Goal: Task Accomplishment & Management: Complete application form

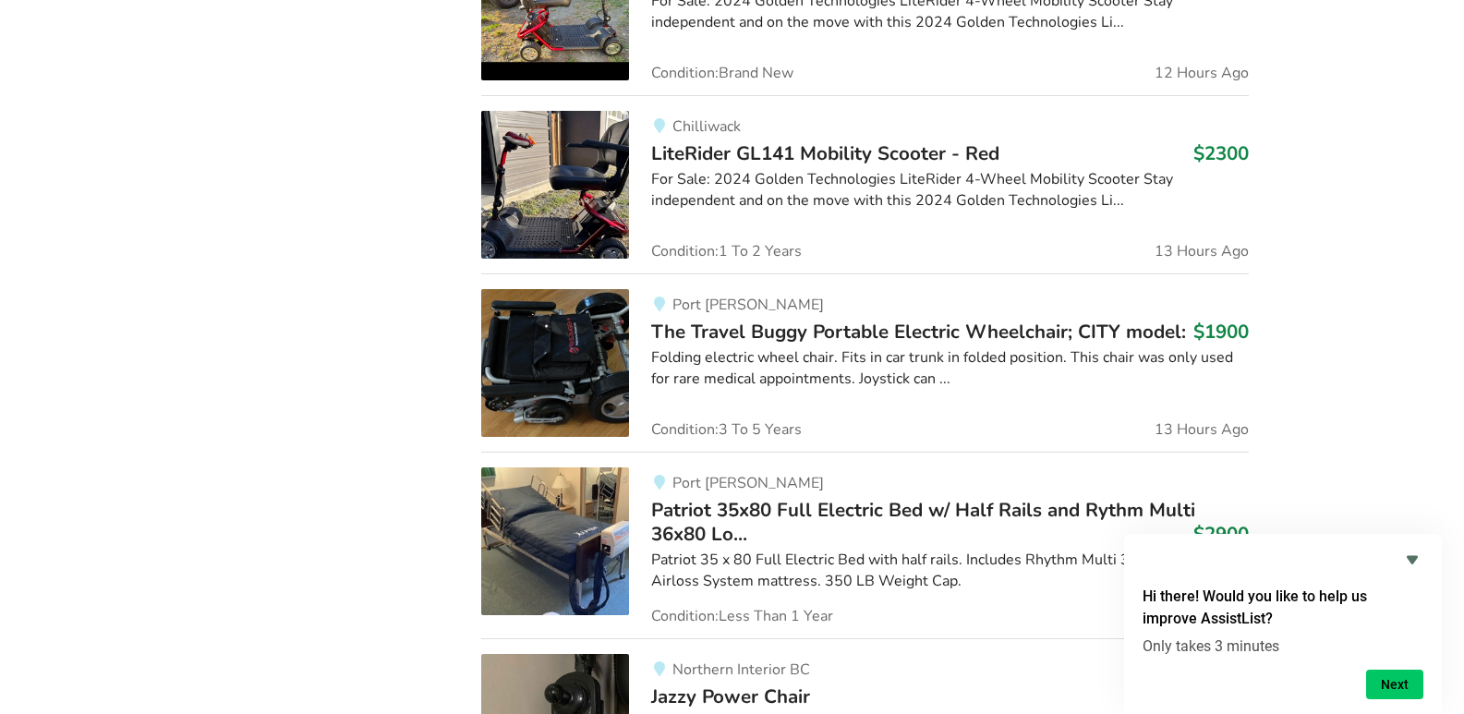
scroll to position [2347, 0]
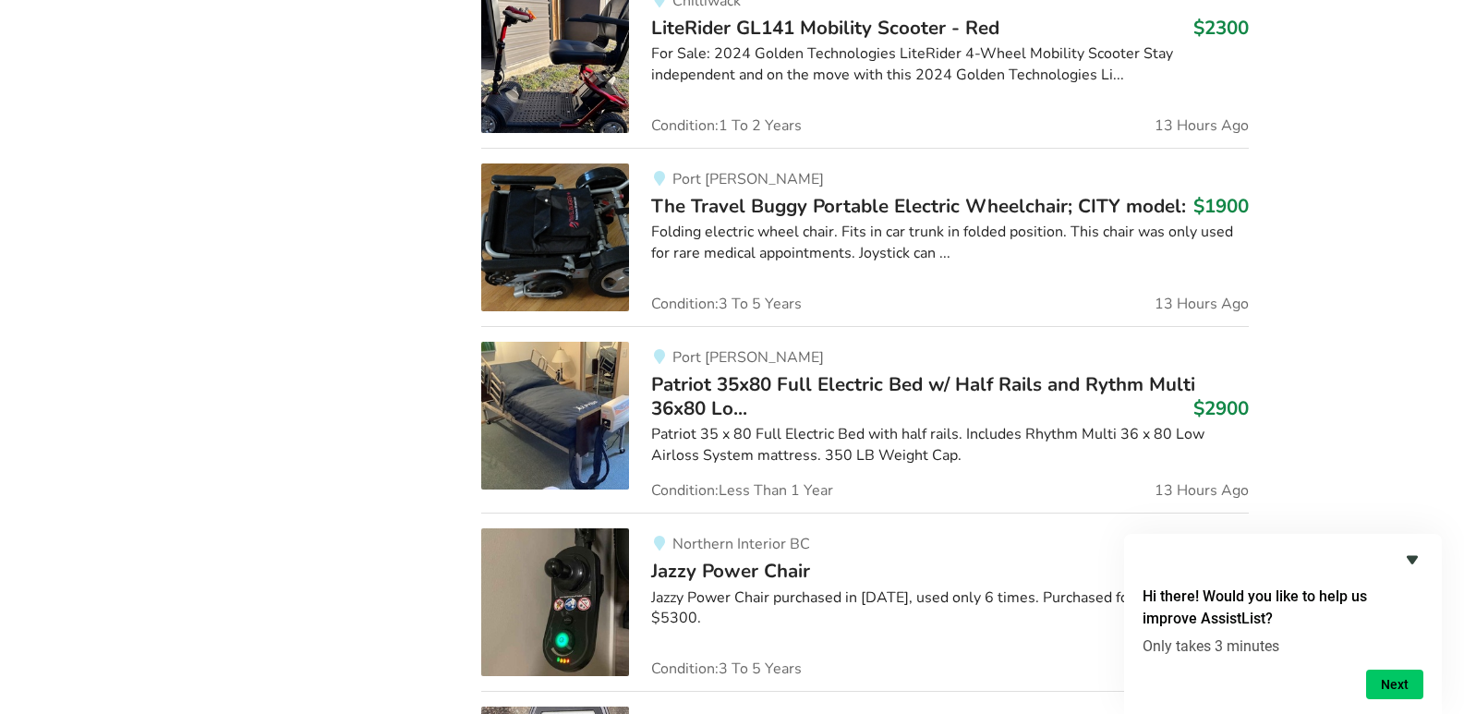
click at [1415, 552] on icon "Hide survey" at bounding box center [1412, 560] width 22 height 22
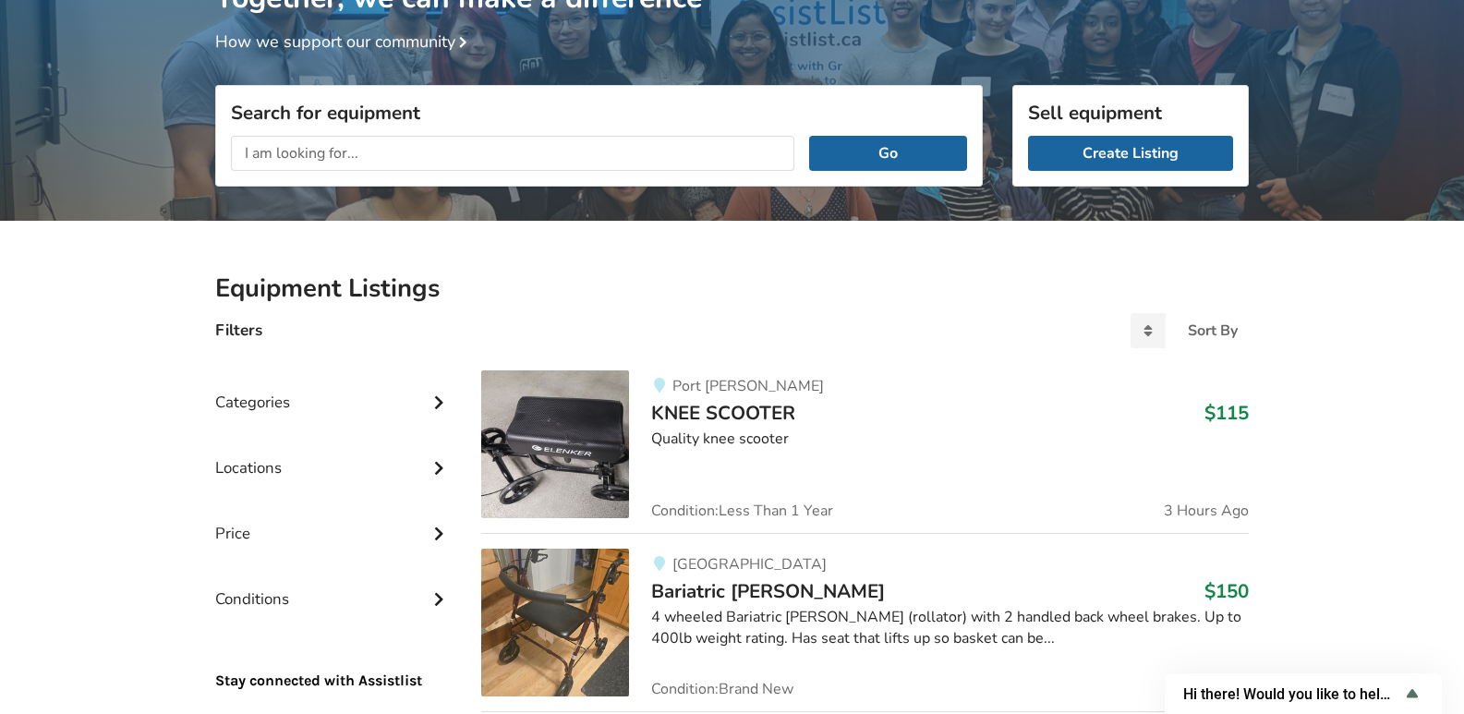
scroll to position [0, 0]
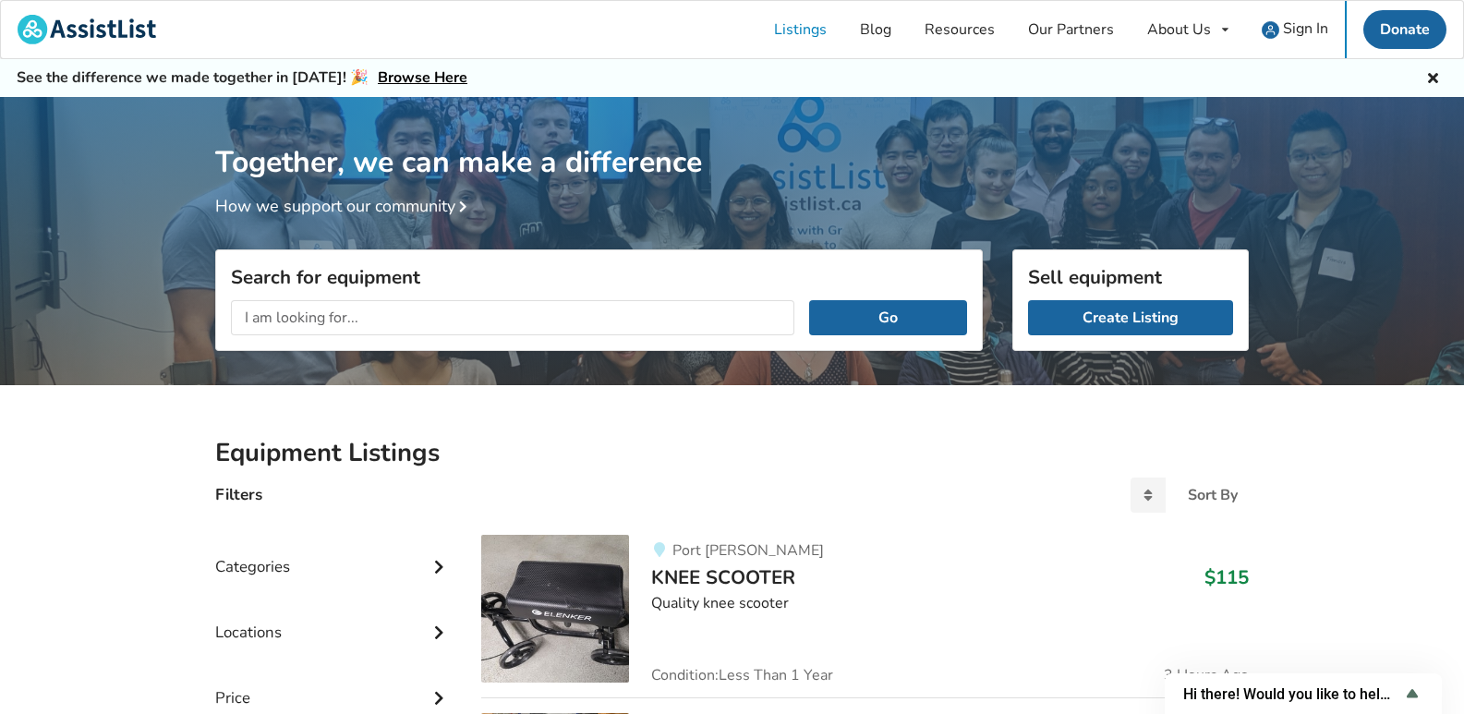
click at [1431, 78] on icon at bounding box center [1433, 75] width 18 height 15
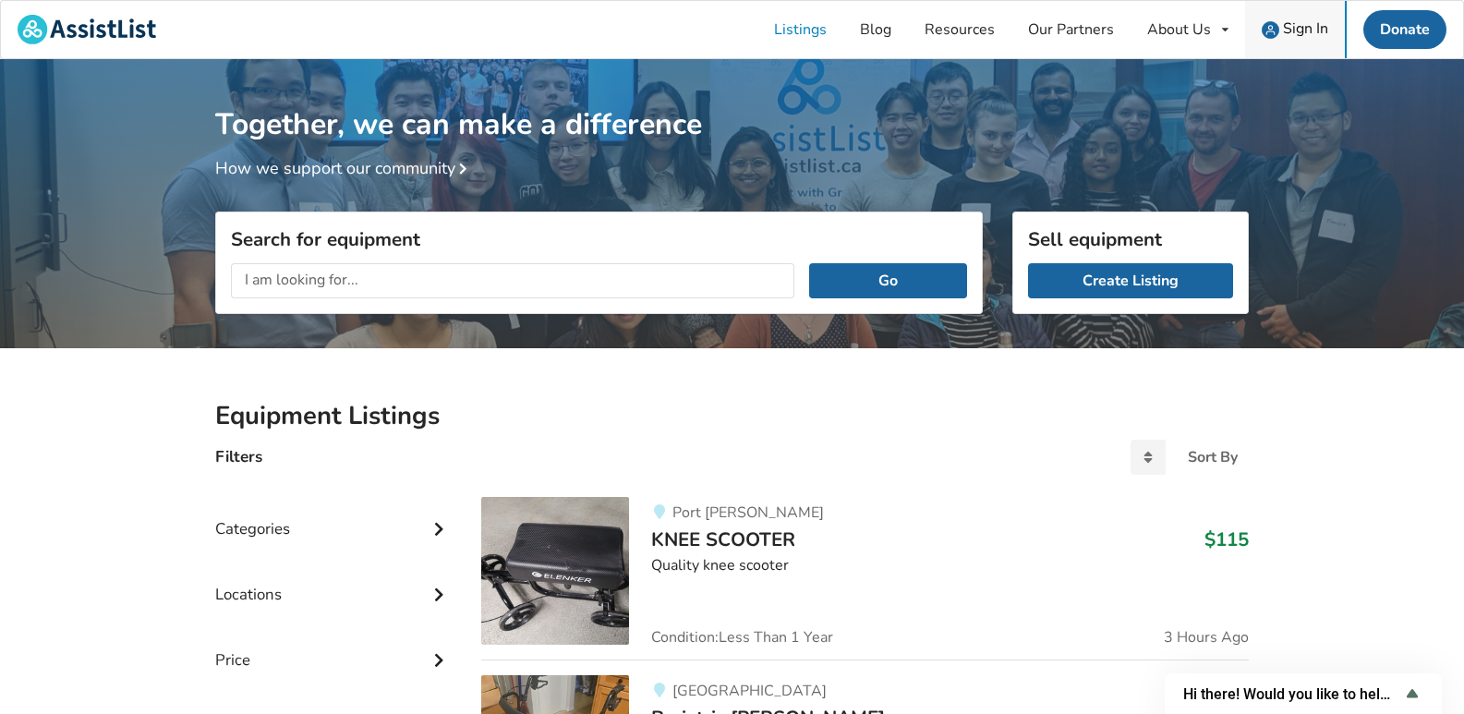
click at [1299, 25] on span "Sign In" at bounding box center [1305, 28] width 45 height 20
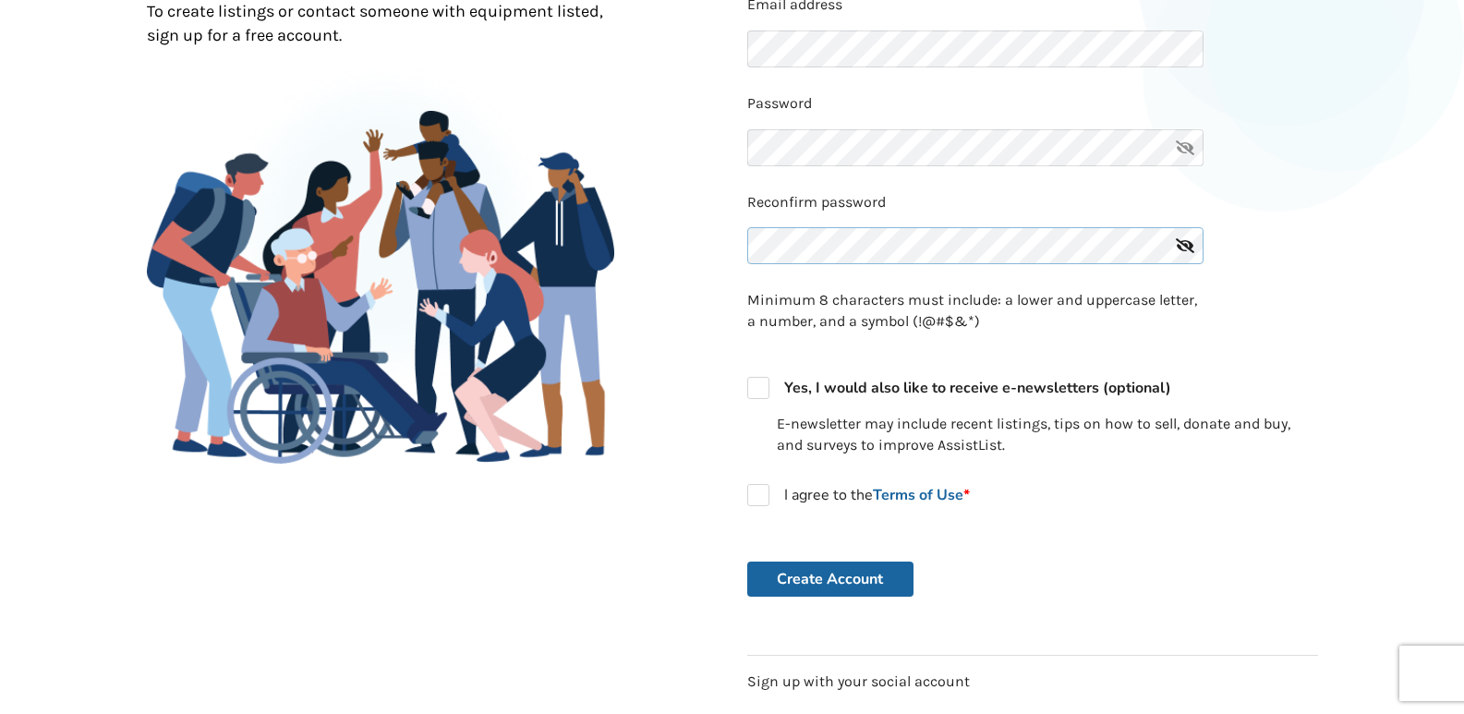
scroll to position [219, 0]
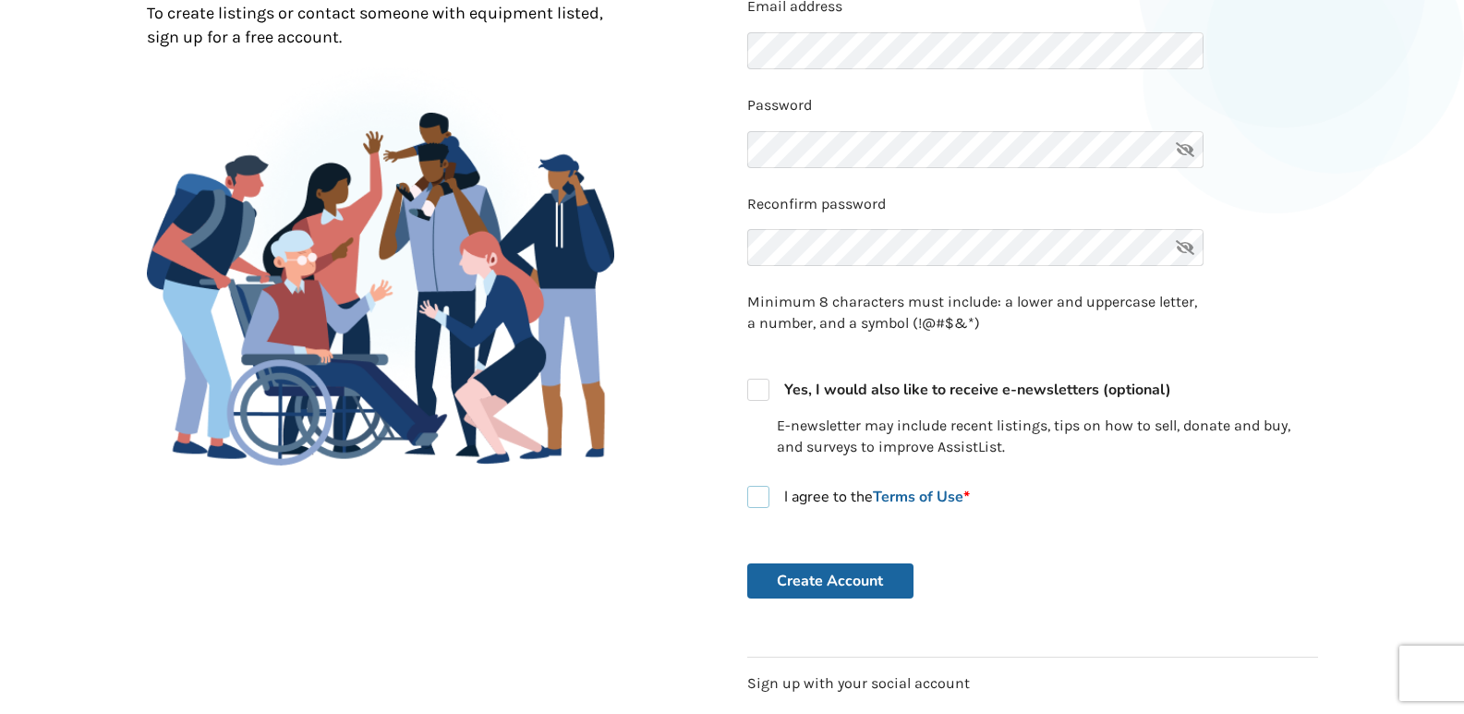
click at [762, 500] on label "I agree to the Terms of Use *" at bounding box center [858, 497] width 223 height 22
checkbox input "true"
click at [798, 573] on button "Create Account" at bounding box center [830, 580] width 166 height 35
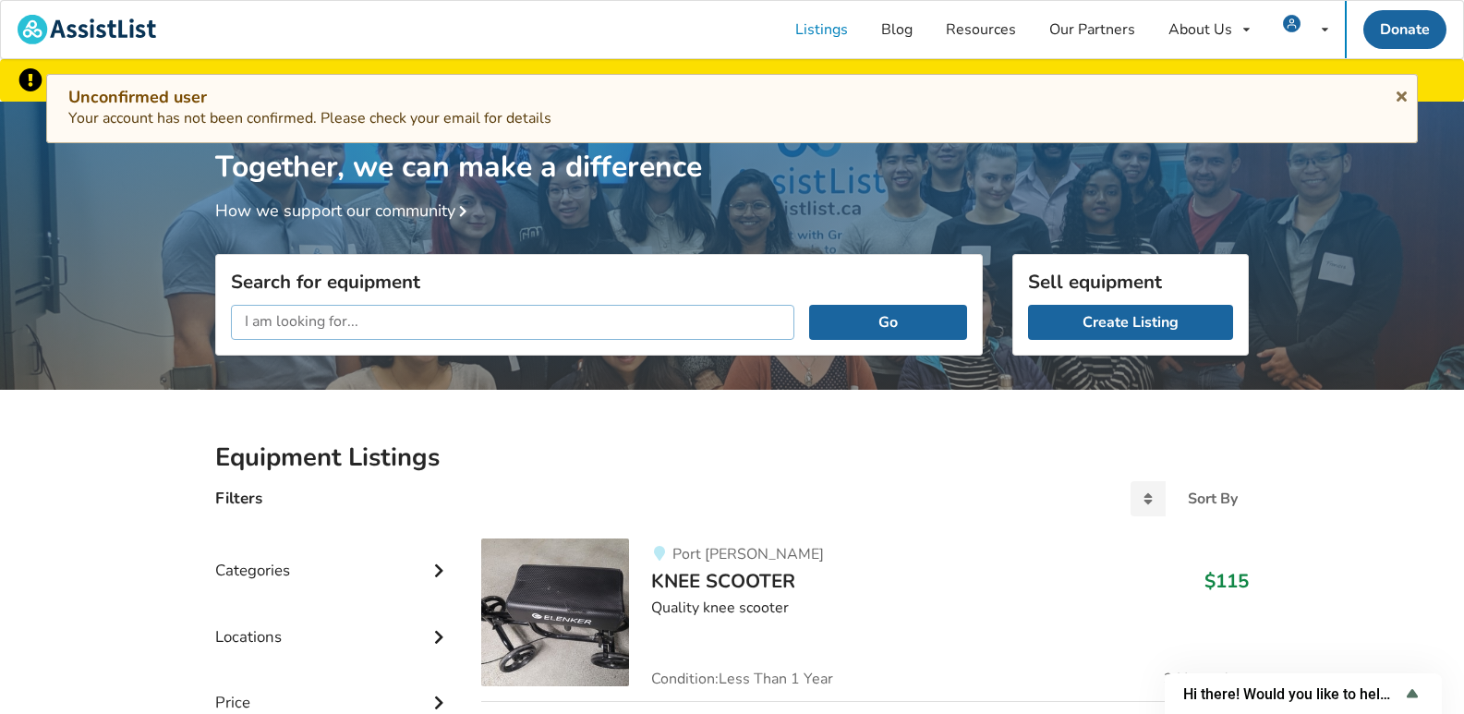
scroll to position [219, 0]
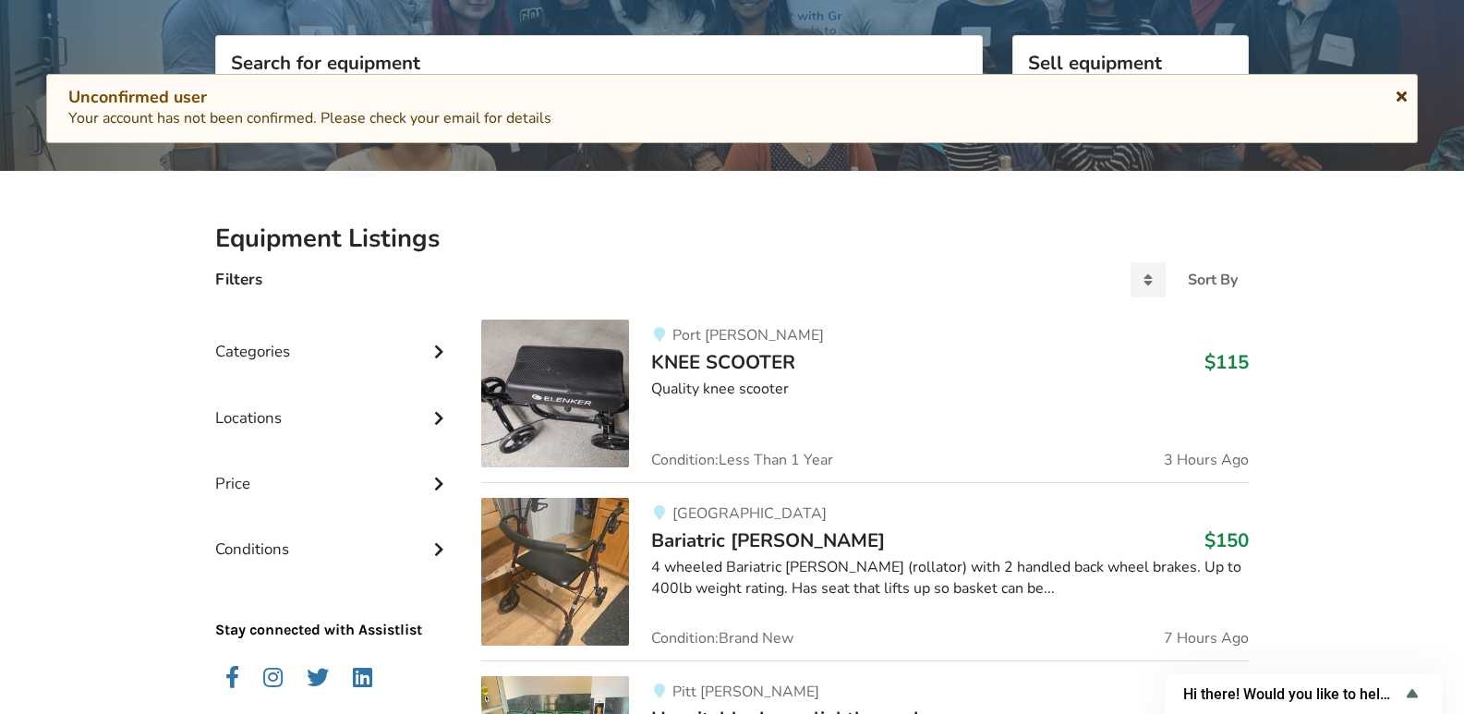
click at [1405, 98] on icon at bounding box center [1402, 93] width 18 height 15
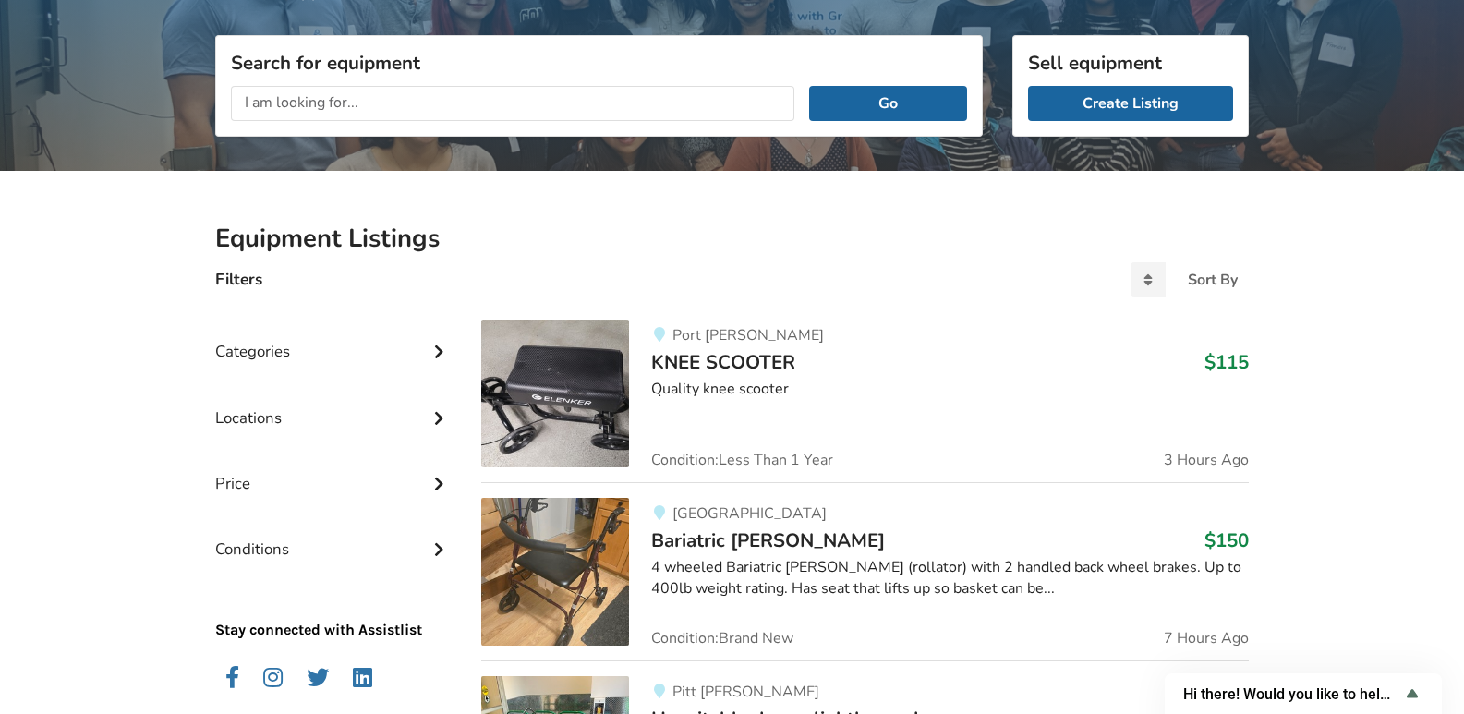
scroll to position [0, 0]
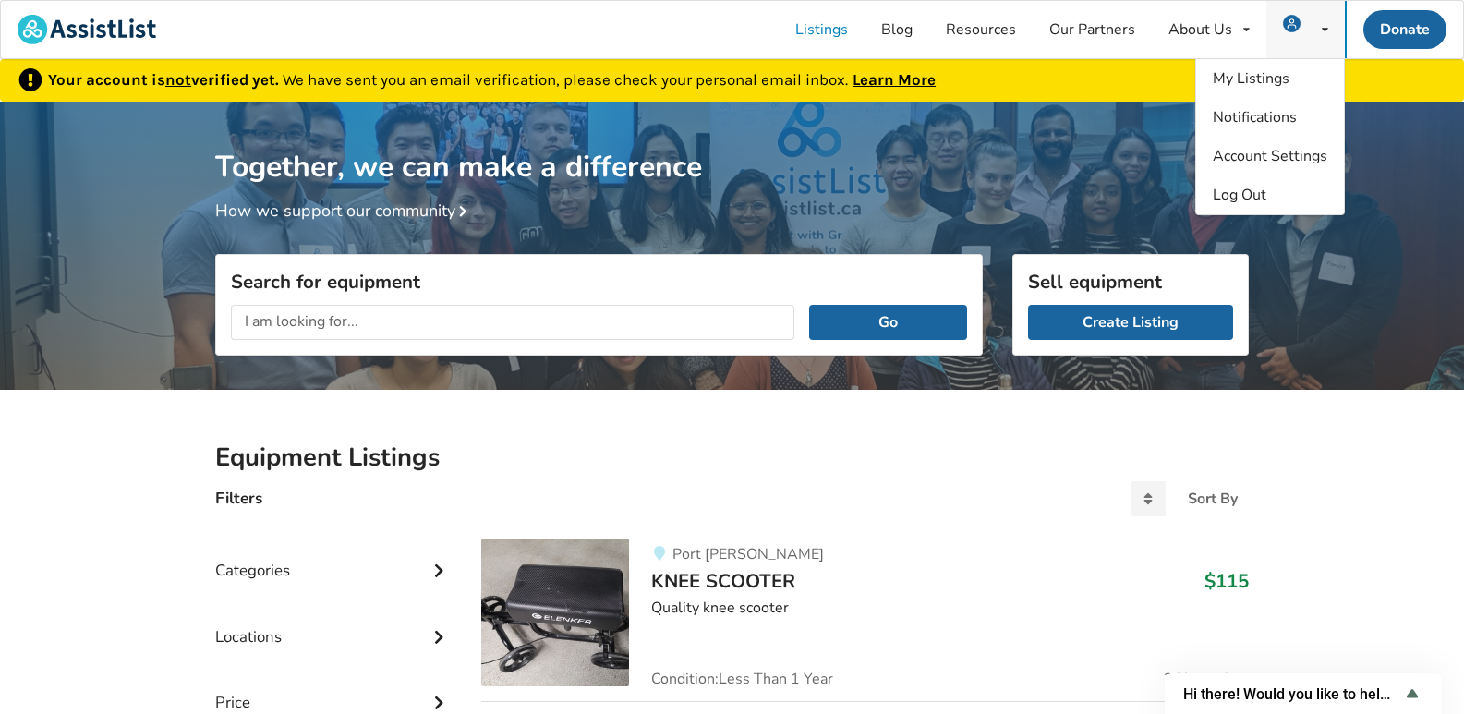
click at [1292, 24] on img at bounding box center [1292, 24] width 18 height 18
click at [1282, 149] on span "Account Settings" at bounding box center [1269, 156] width 115 height 20
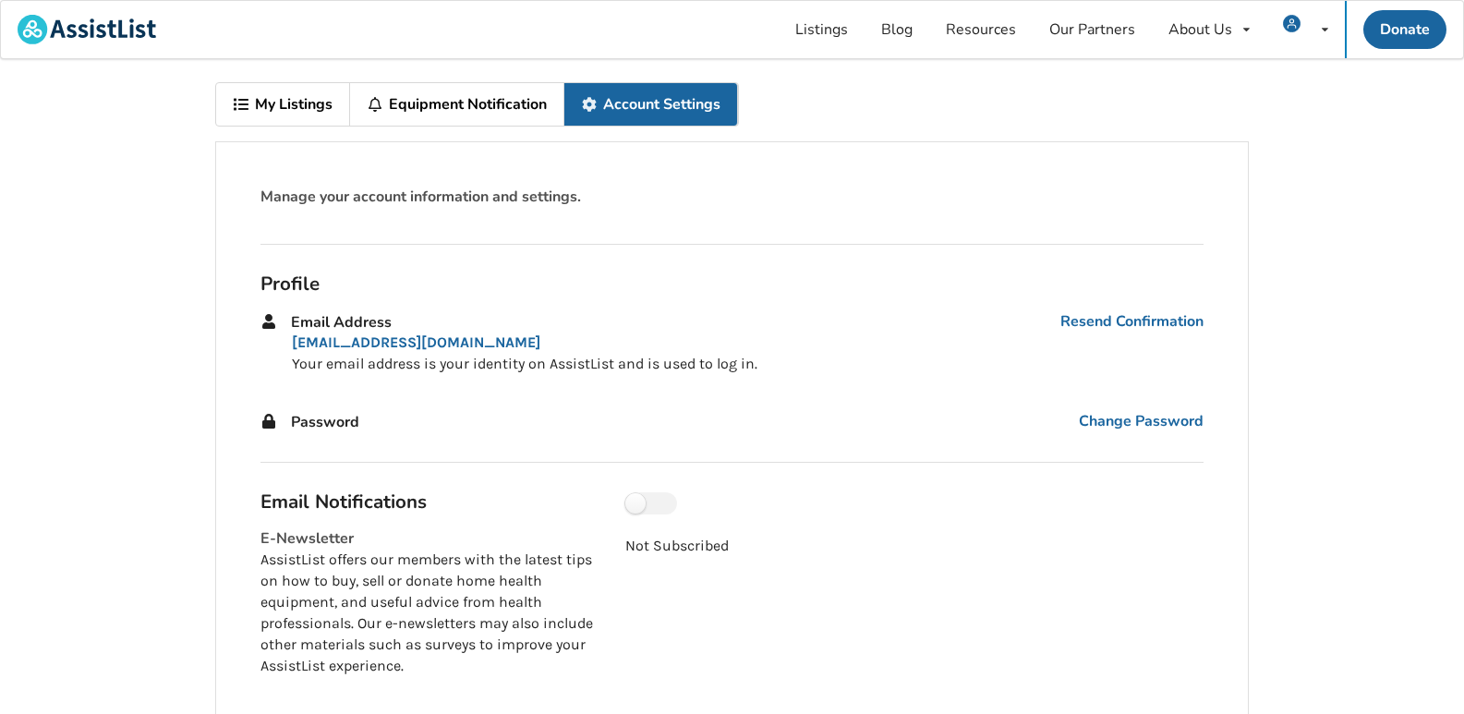
click at [261, 103] on link "My Listings" at bounding box center [283, 104] width 134 height 42
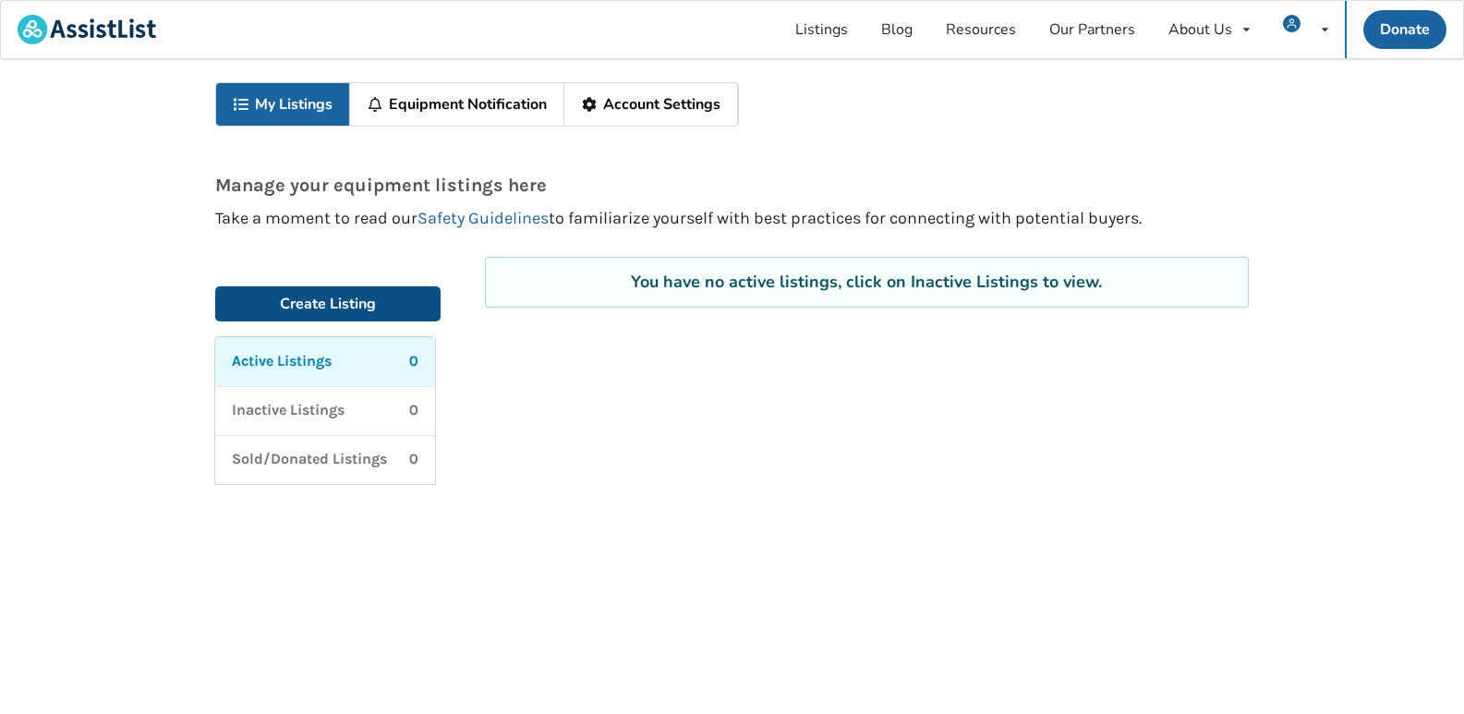
click at [340, 297] on link "Create Listing" at bounding box center [327, 303] width 225 height 35
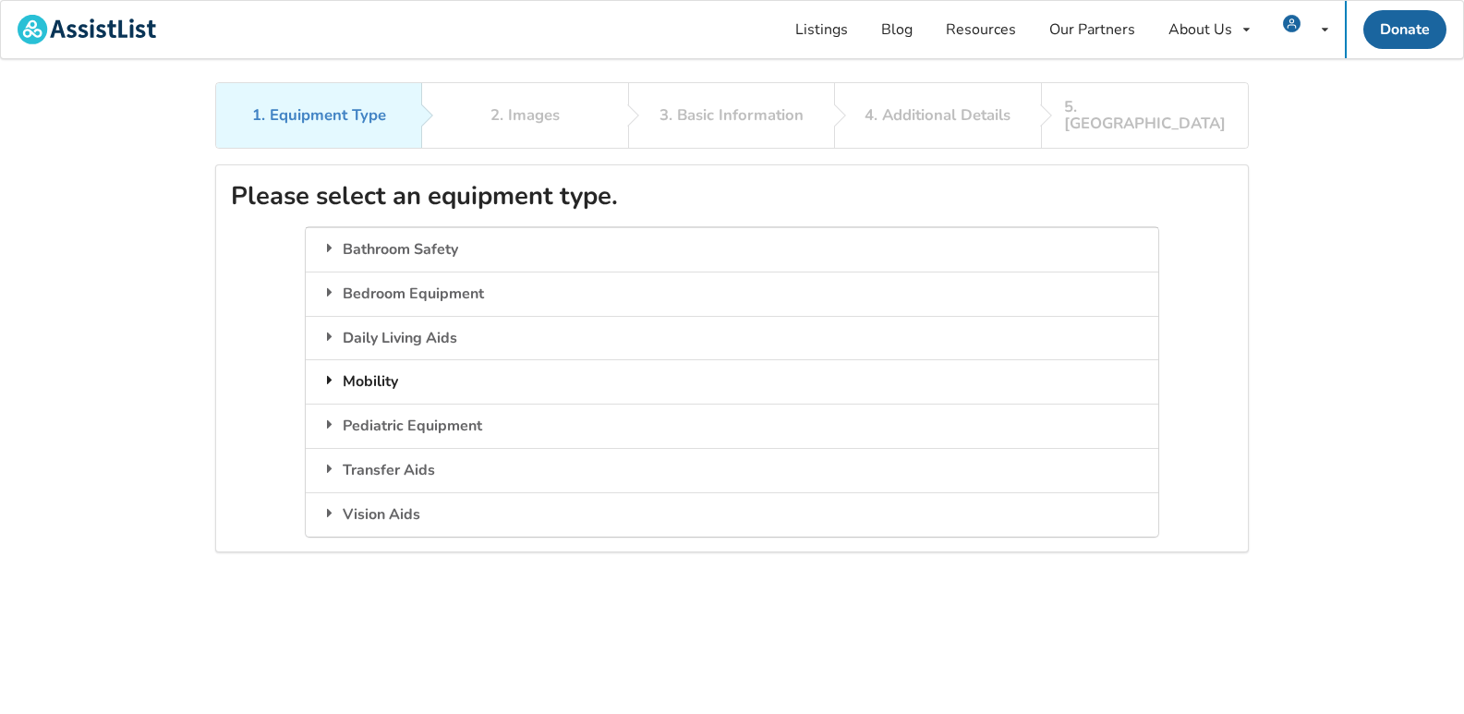
click at [373, 364] on div "Mobility" at bounding box center [731, 381] width 851 height 44
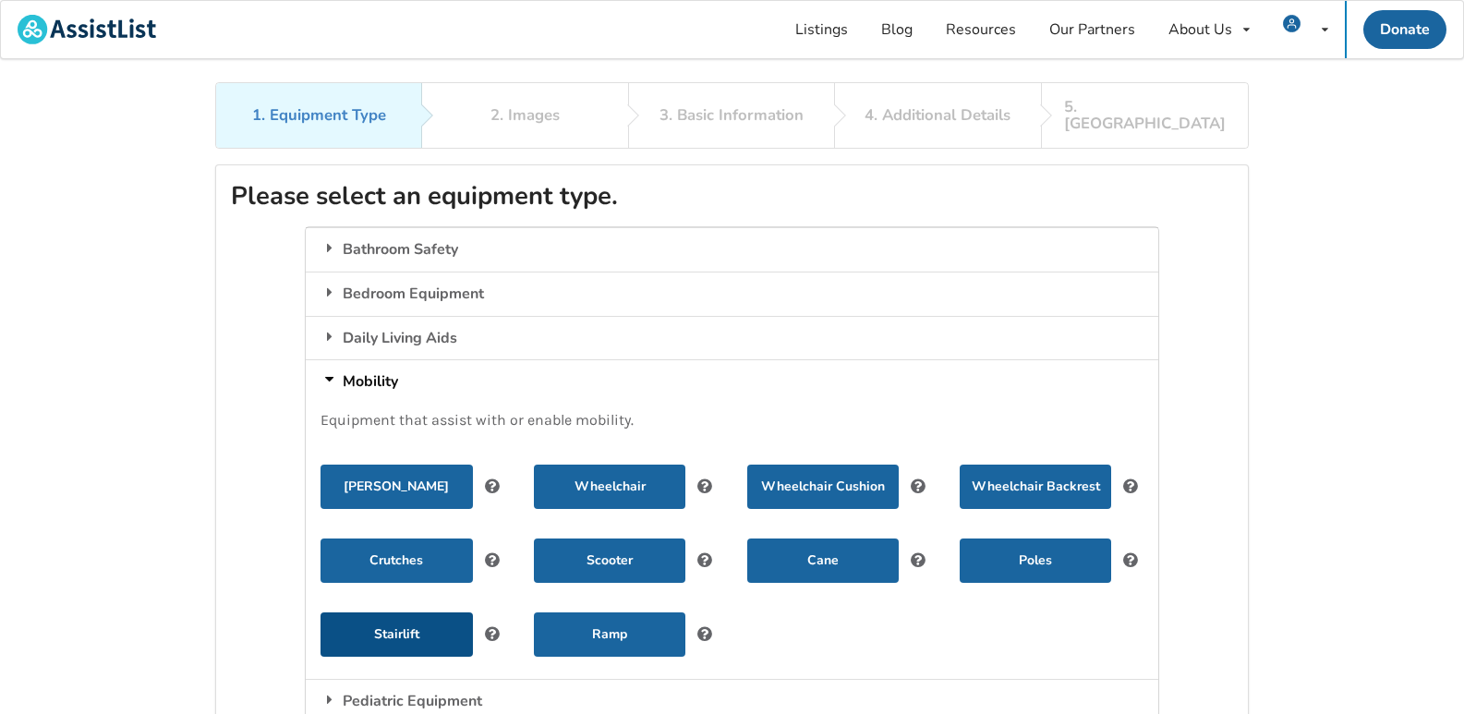
click at [392, 629] on button "Stairlift" at bounding box center [395, 634] width 151 height 44
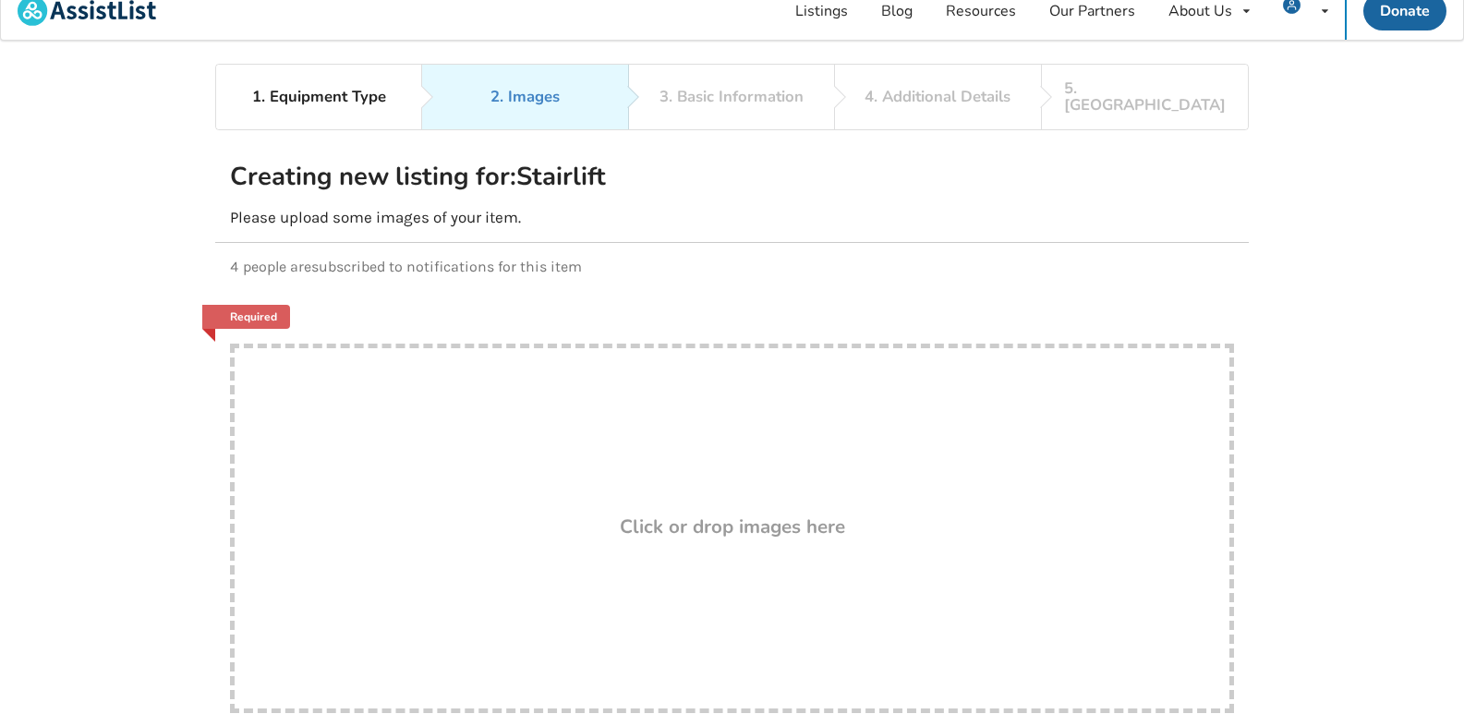
scroll to position [3, 0]
